Goal: Information Seeking & Learning: Learn about a topic

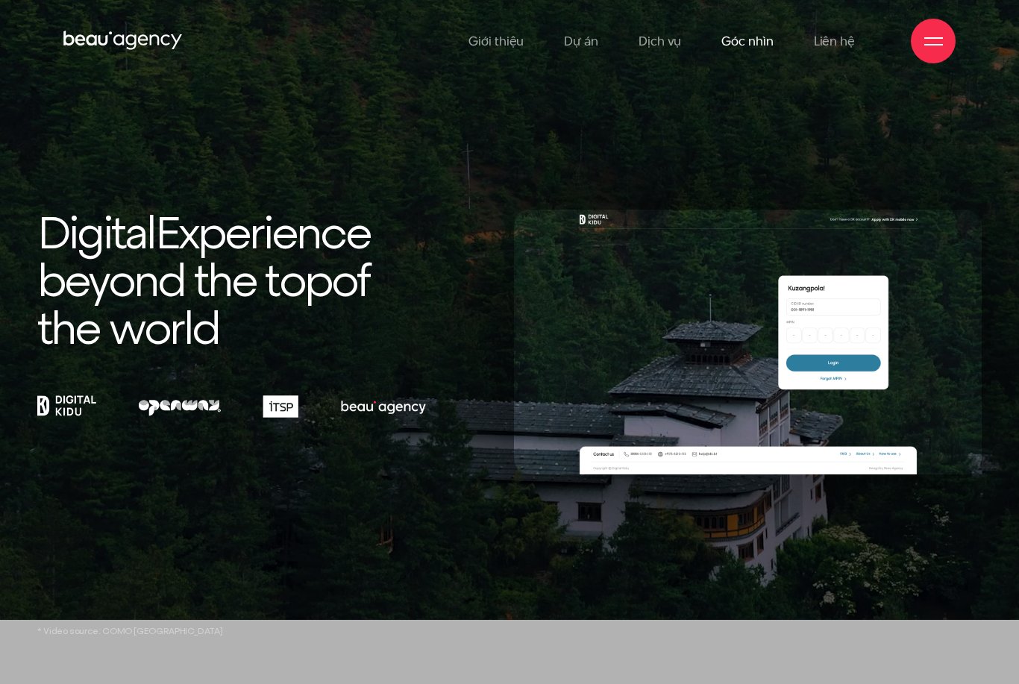
click at [745, 54] on link "Góc nhìn" at bounding box center [747, 41] width 51 height 82
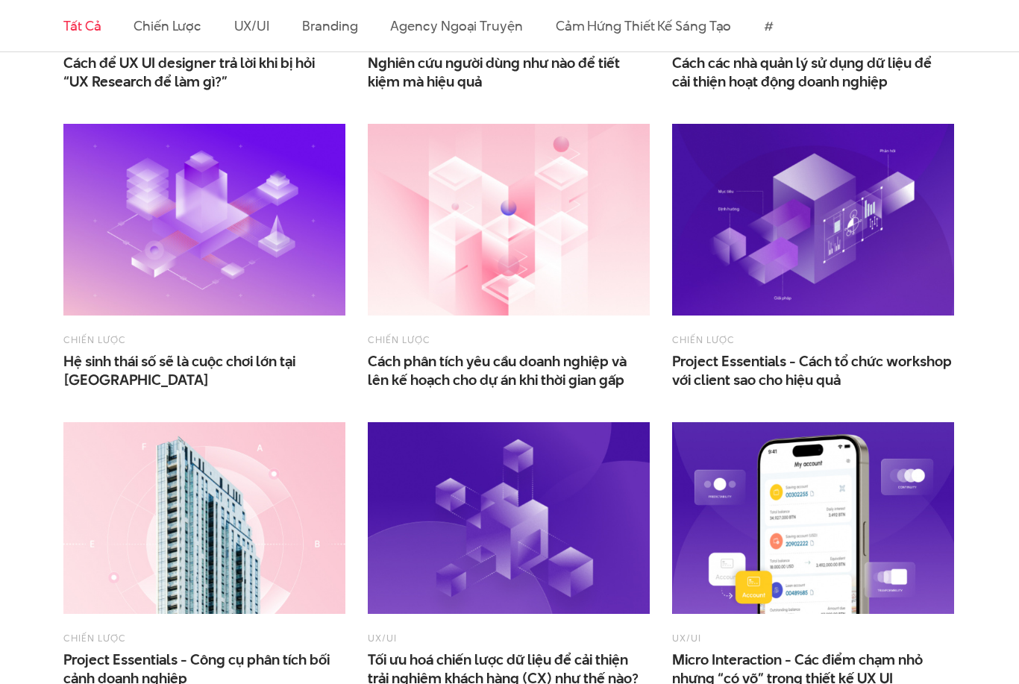
scroll to position [709, 0]
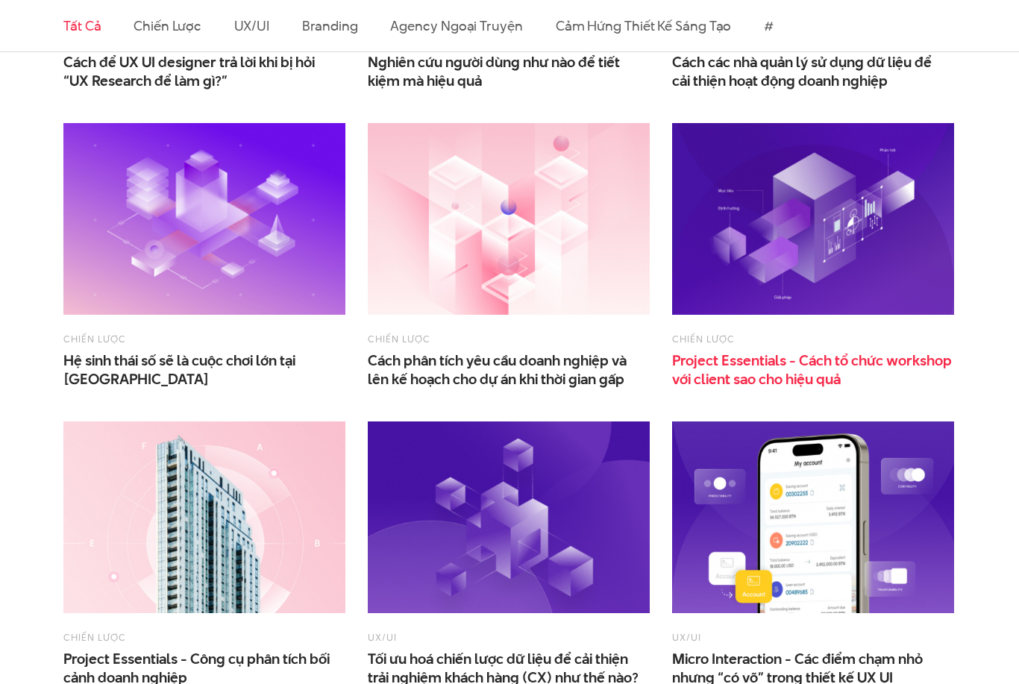
click at [895, 366] on span "Project Essentials - Cách tổ chức workshop với client sao cho hiệu quả" at bounding box center [813, 370] width 282 height 37
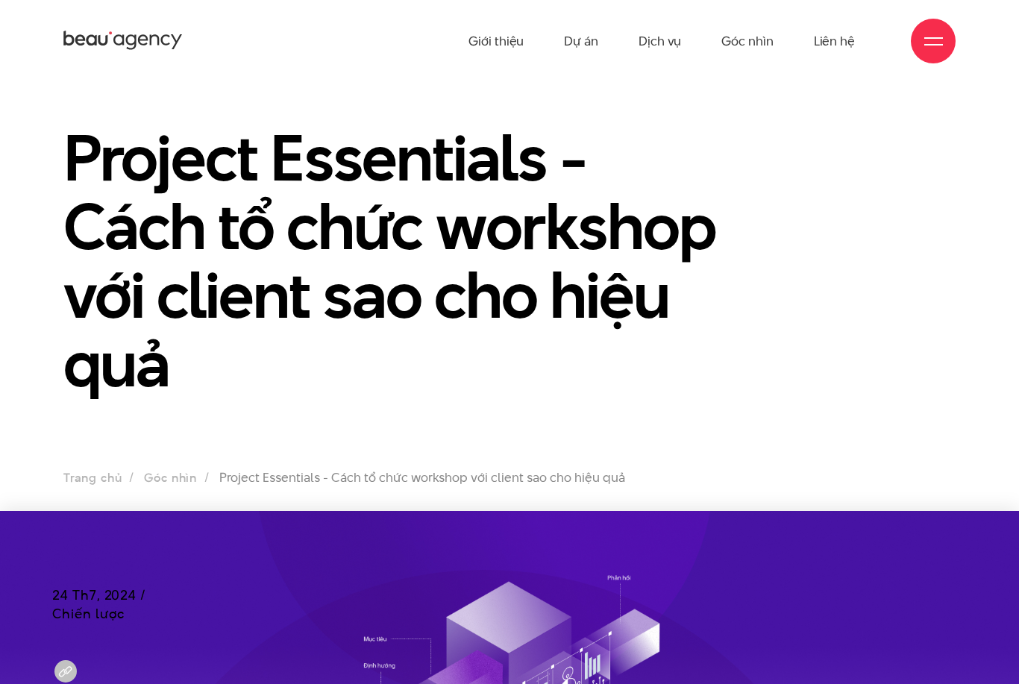
click at [905, 258] on div "Project Essentials - Cách tổ chức workshop với client sao cho hiệu quả" at bounding box center [509, 269] width 915 height 292
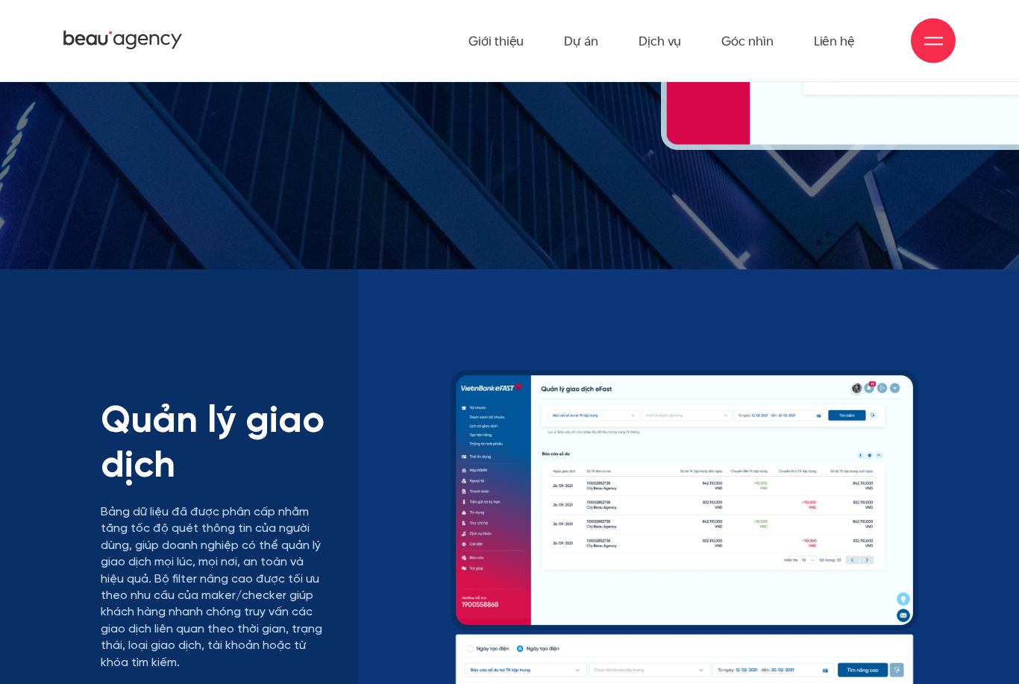
scroll to position [10374, 0]
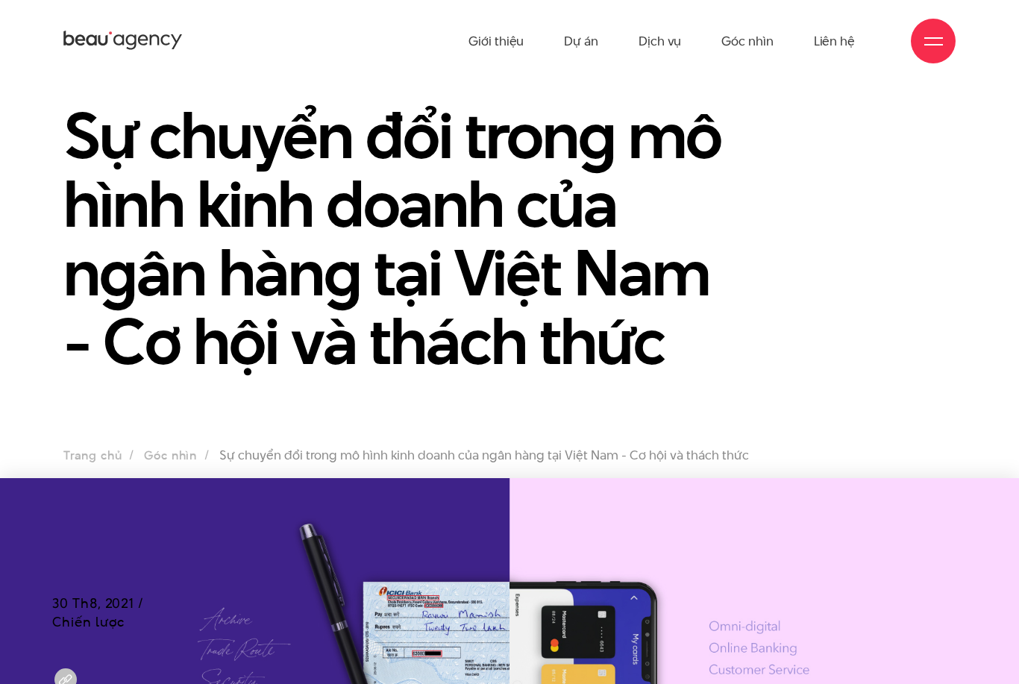
scroll to position [32, 0]
